Goal: Find specific page/section: Find specific page/section

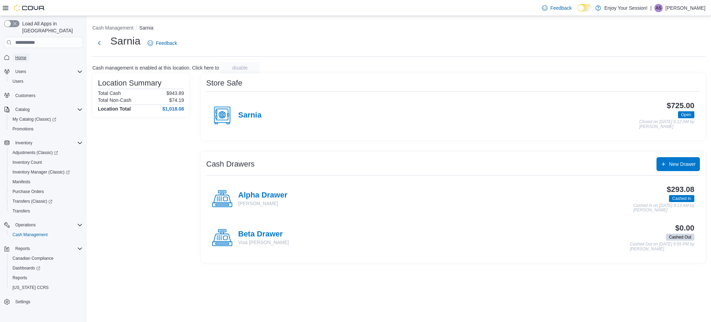
click at [20, 55] on span "Home" at bounding box center [20, 58] width 11 height 6
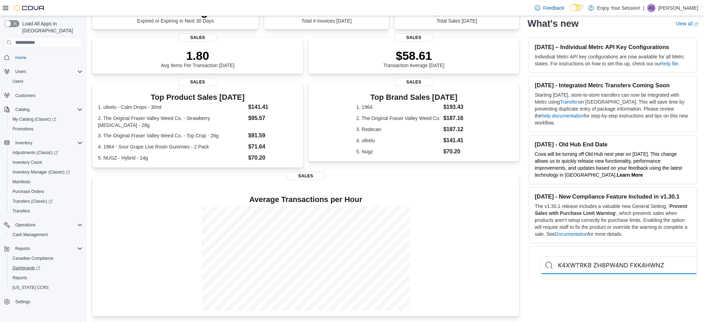
scroll to position [39, 0]
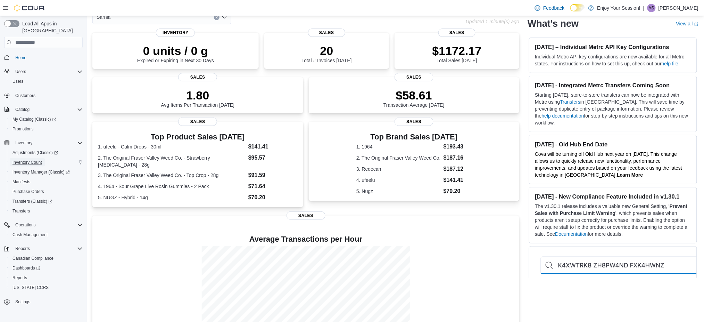
click at [32, 159] on span "Inventory Count" at bounding box center [28, 162] width 30 height 6
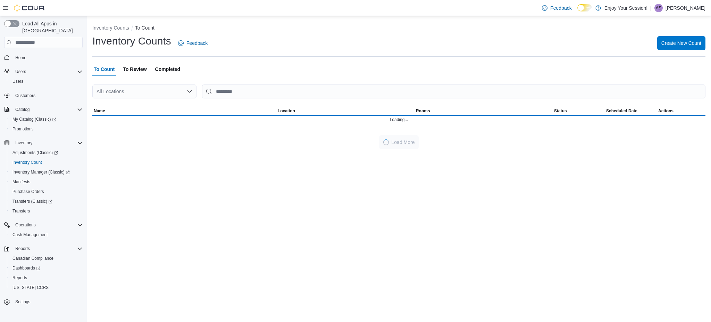
click at [131, 90] on div "All Locations" at bounding box center [144, 91] width 104 height 14
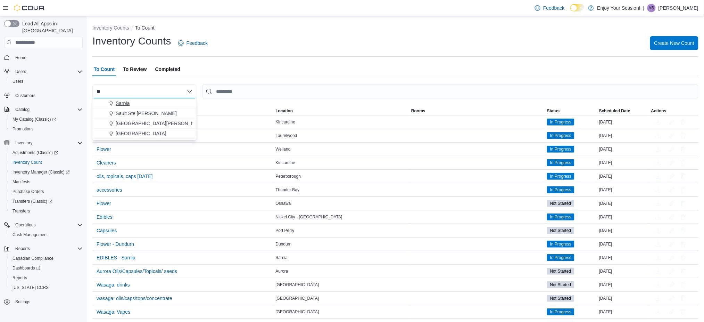
type input "**"
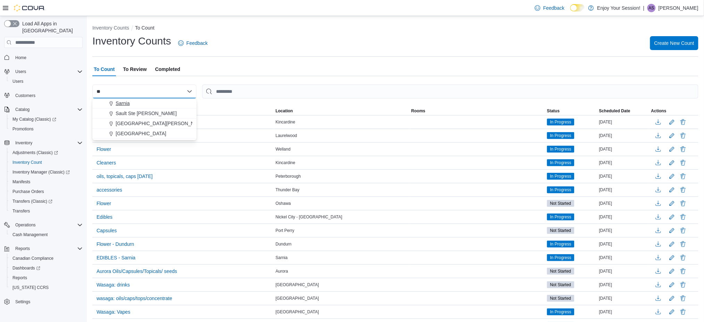
click at [131, 103] on div "Sarnia" at bounding box center [149, 103] width 88 height 7
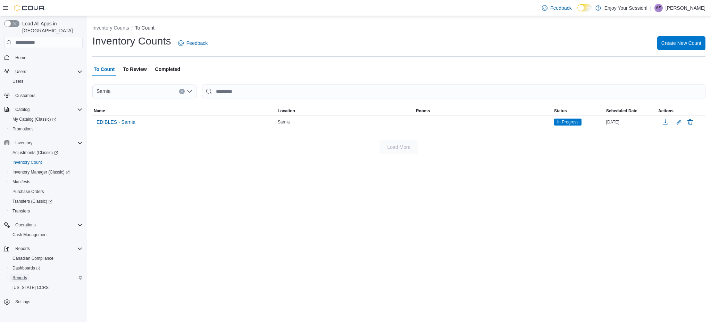
click at [17, 275] on span "Reports" at bounding box center [20, 278] width 15 height 6
